Goal: Ask a question

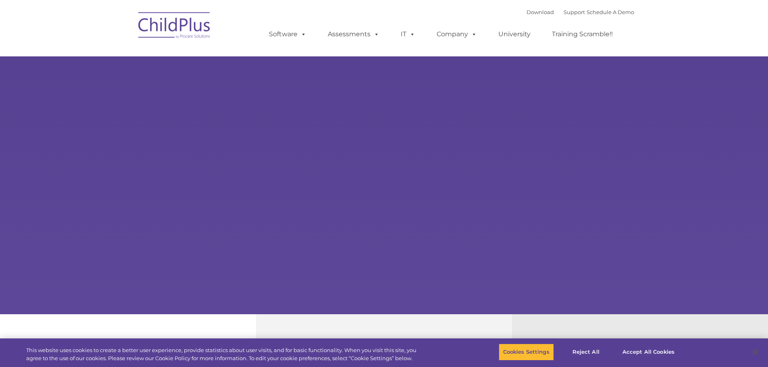
select select "MEDIUM"
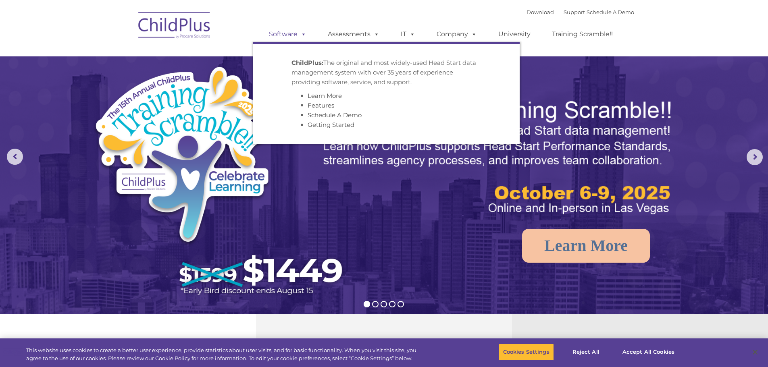
click at [305, 38] on span at bounding box center [302, 34] width 9 height 8
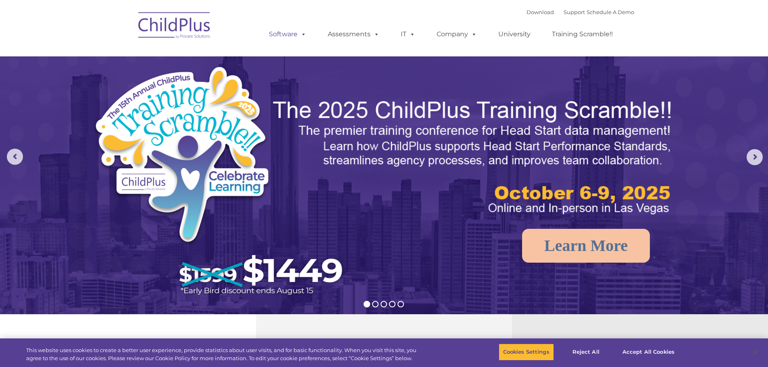
click at [304, 37] on span at bounding box center [302, 34] width 9 height 8
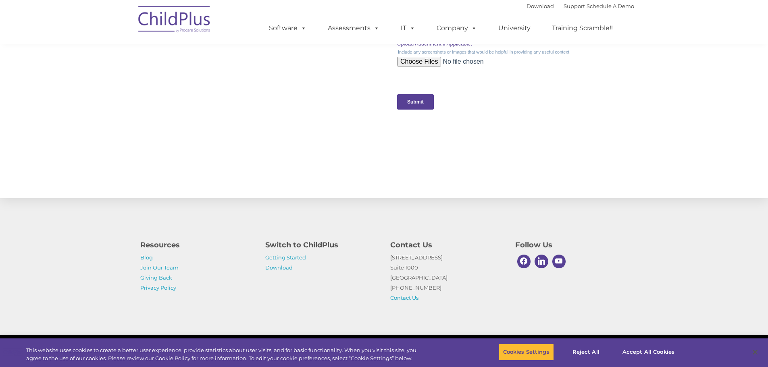
scroll to position [791, 0]
